Goal: Information Seeking & Learning: Learn about a topic

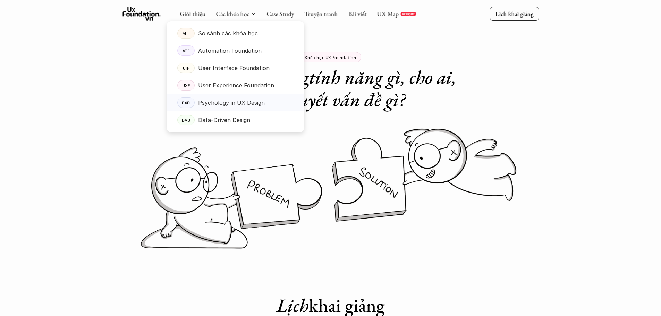
click at [243, 102] on p "Psychology in UX Design" at bounding box center [231, 102] width 67 height 10
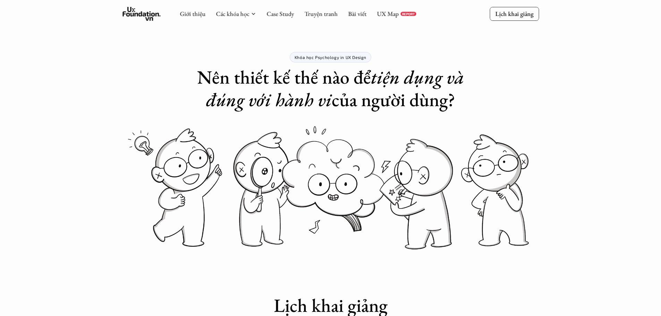
click at [517, 58] on div "Khóa học Psychology in UX Design Nên thiết kế thế nào để tiện dụng và đúng với …" at bounding box center [330, 55] width 661 height 111
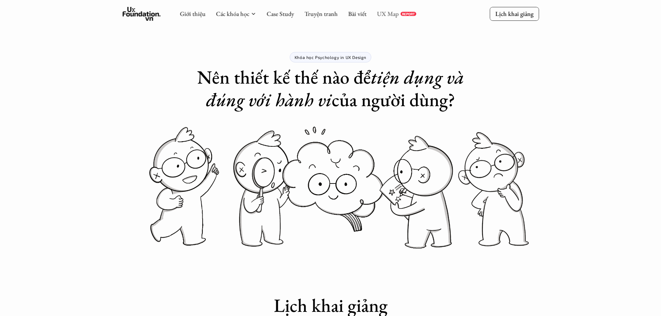
click at [392, 15] on link "UX Map" at bounding box center [388, 14] width 22 height 8
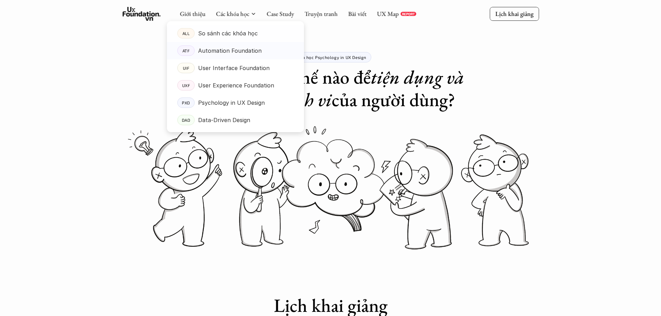
click at [214, 50] on p "Automation Foundation" at bounding box center [229, 50] width 63 height 10
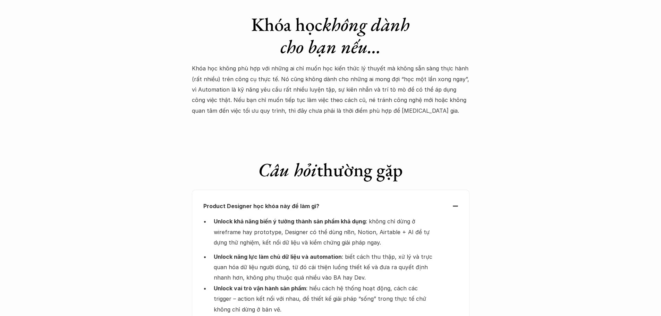
scroll to position [2151, 0]
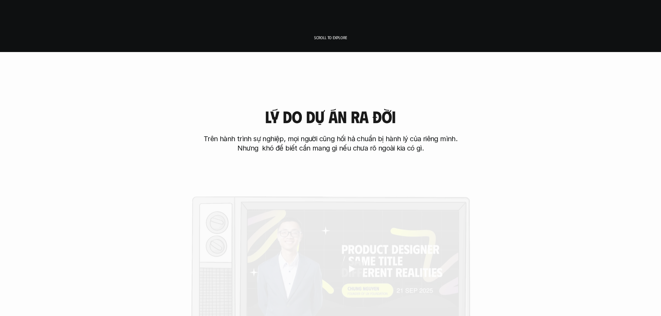
scroll to position [416, 0]
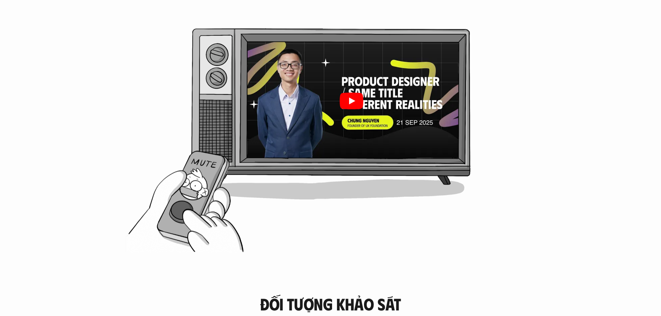
click at [348, 104] on icon "Play" at bounding box center [351, 101] width 24 height 17
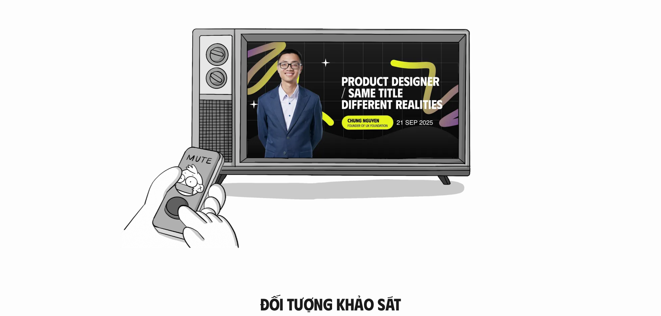
click at [524, 174] on div "[PERSON_NAME] do dự án ra đời Trên hành trình sự nghiệp, mọi người cũng hối hả …" at bounding box center [330, 87] width 605 height 333
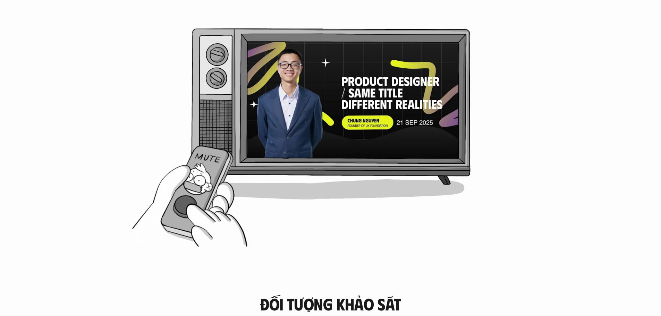
click at [201, 206] on div "Lý do dự án ra đời Trên hành trình sự nghiệp, mọi người cũng hối hả chuẩn bị hà…" at bounding box center [330, 87] width 605 height 333
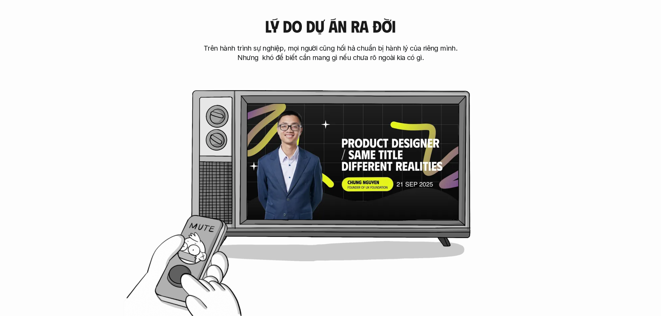
scroll to position [347, 0]
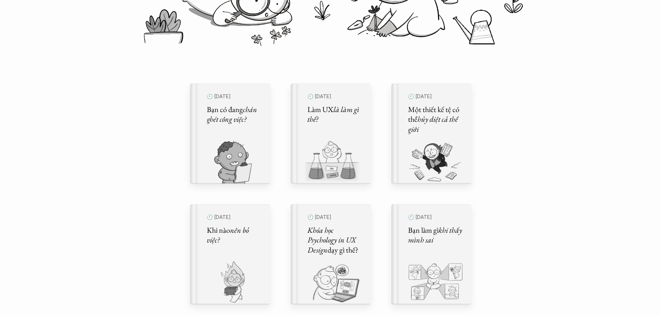
scroll to position [173, 0]
